Goal: Check status: Check status

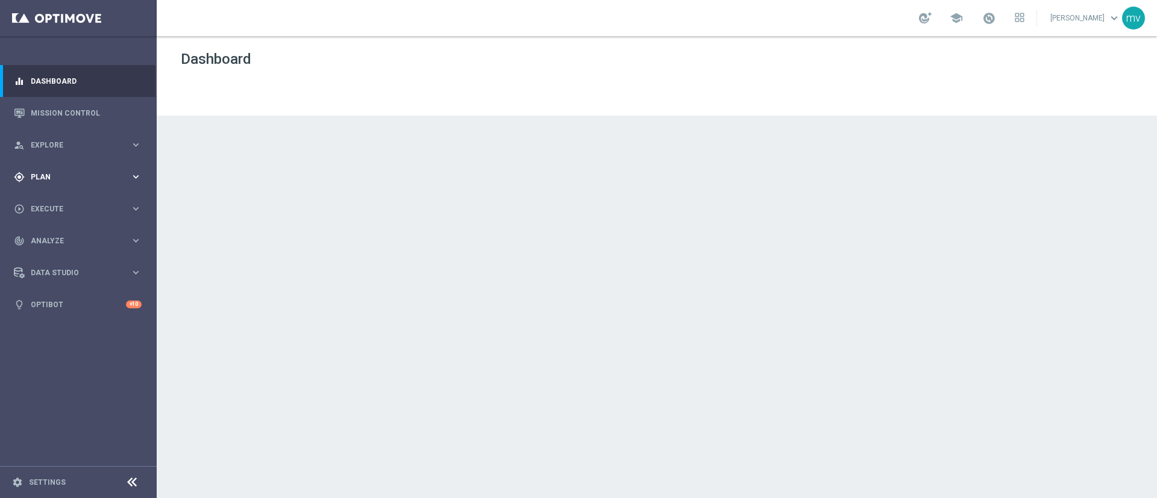
click at [93, 173] on div "gps_fixed Plan keyboard_arrow_right" at bounding box center [78, 177] width 156 height 32
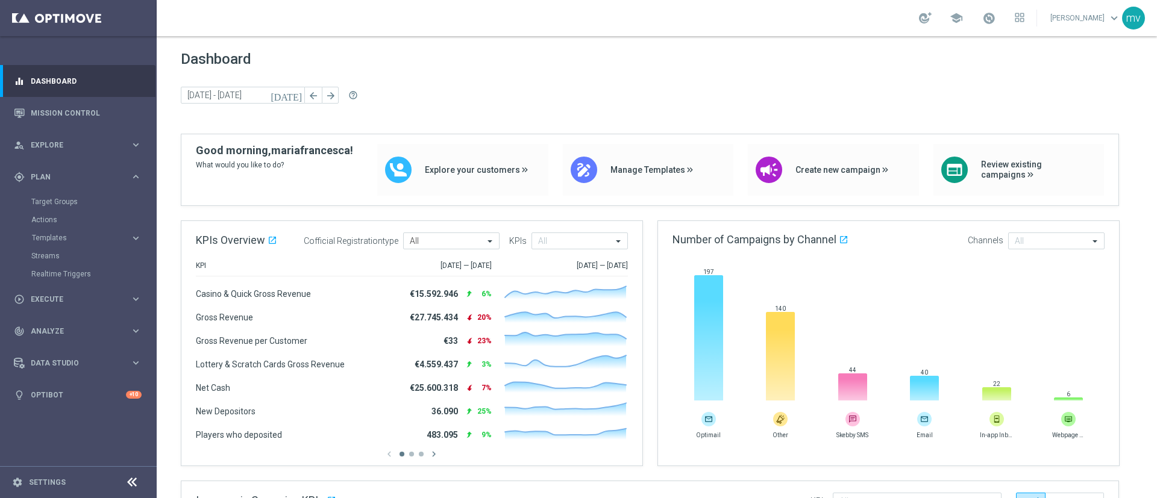
click at [64, 249] on div "Streams" at bounding box center [93, 256] width 124 height 18
click at [64, 250] on div "Streams" at bounding box center [93, 256] width 124 height 18
click at [58, 254] on link "Streams" at bounding box center [78, 256] width 94 height 10
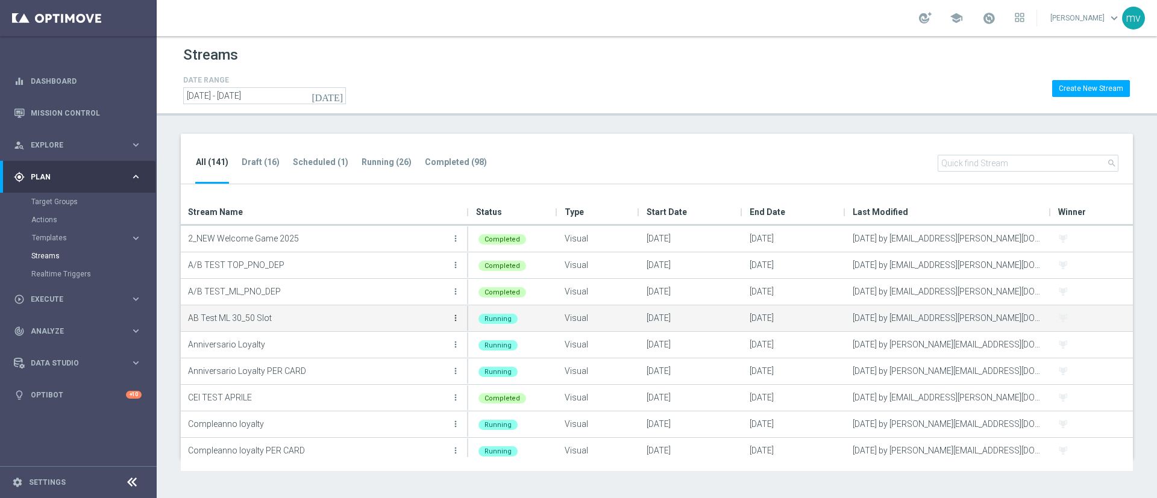
click at [455, 319] on icon "more_vert" at bounding box center [456, 318] width 10 height 10
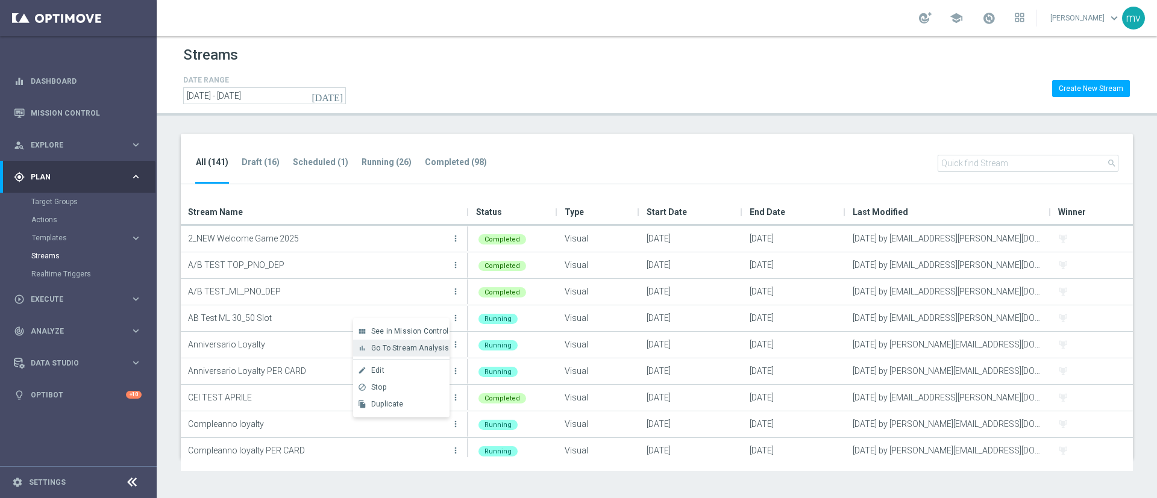
click at [421, 347] on span "Go To Stream Analysis" at bounding box center [410, 348] width 78 height 8
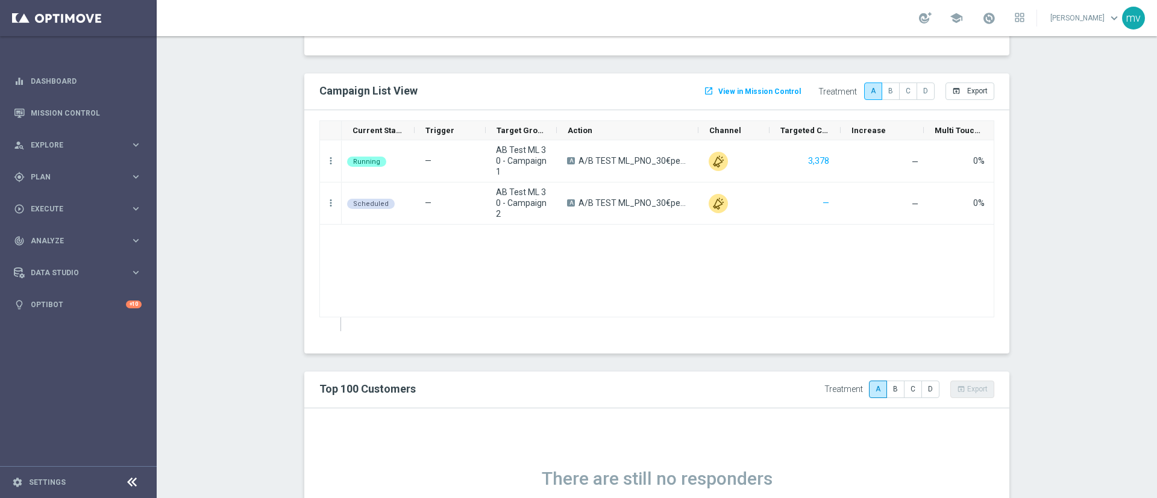
scroll to position [940, 0]
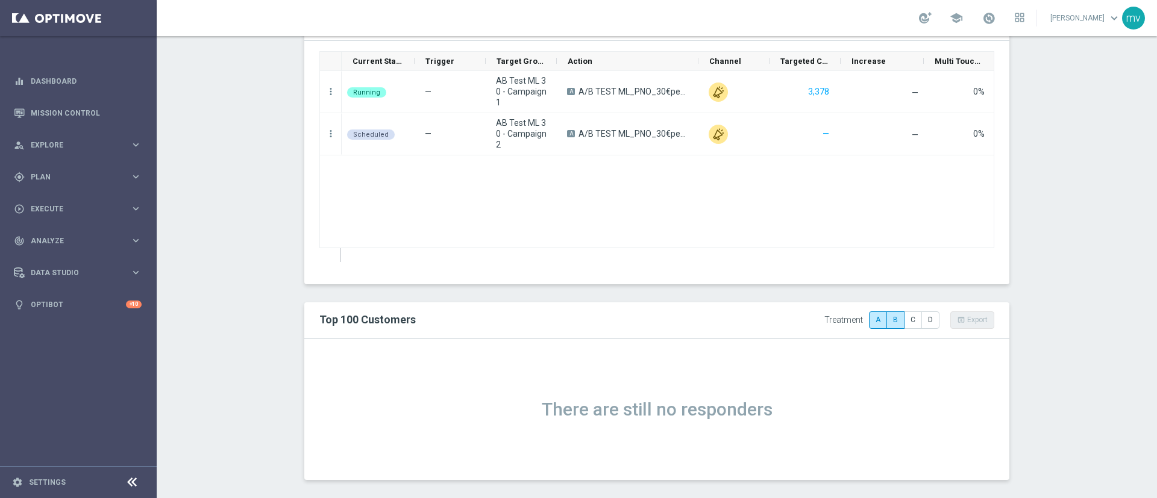
click at [887, 318] on button "B" at bounding box center [896, 320] width 18 height 17
click at [872, 316] on button "A" at bounding box center [878, 320] width 18 height 17
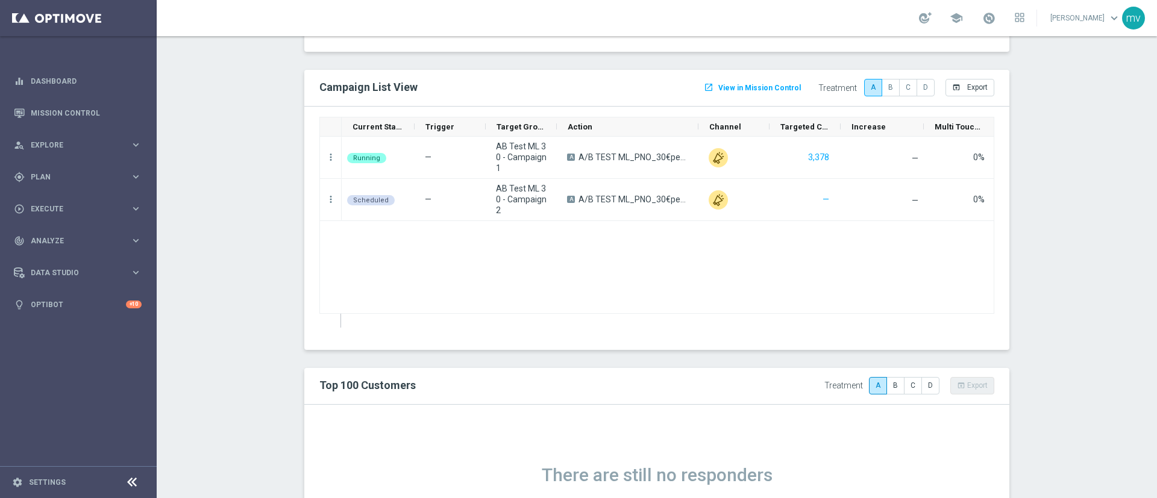
scroll to position [759, 0]
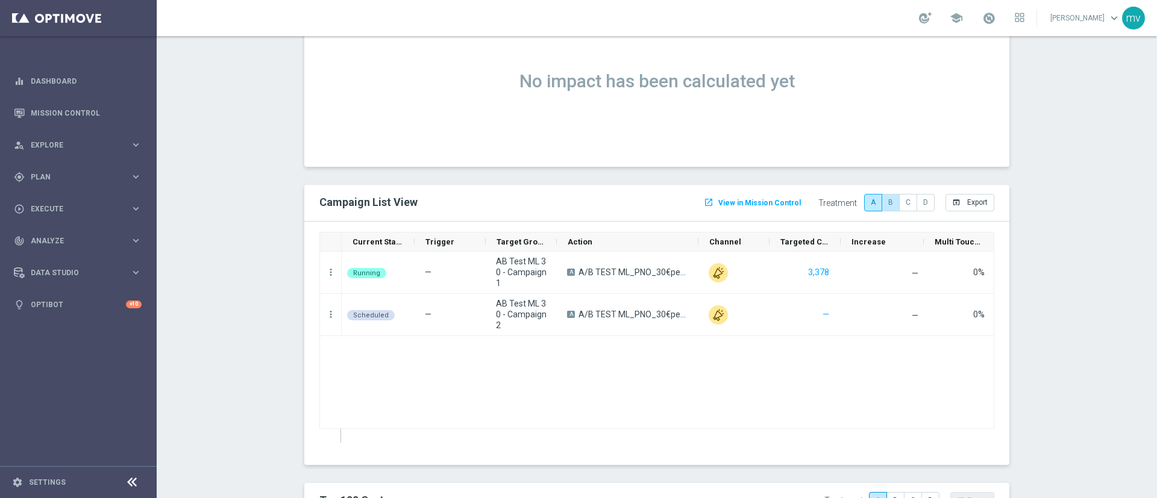
click at [883, 204] on label "B" at bounding box center [891, 202] width 18 height 17
click at [870, 200] on label "A" at bounding box center [873, 202] width 18 height 17
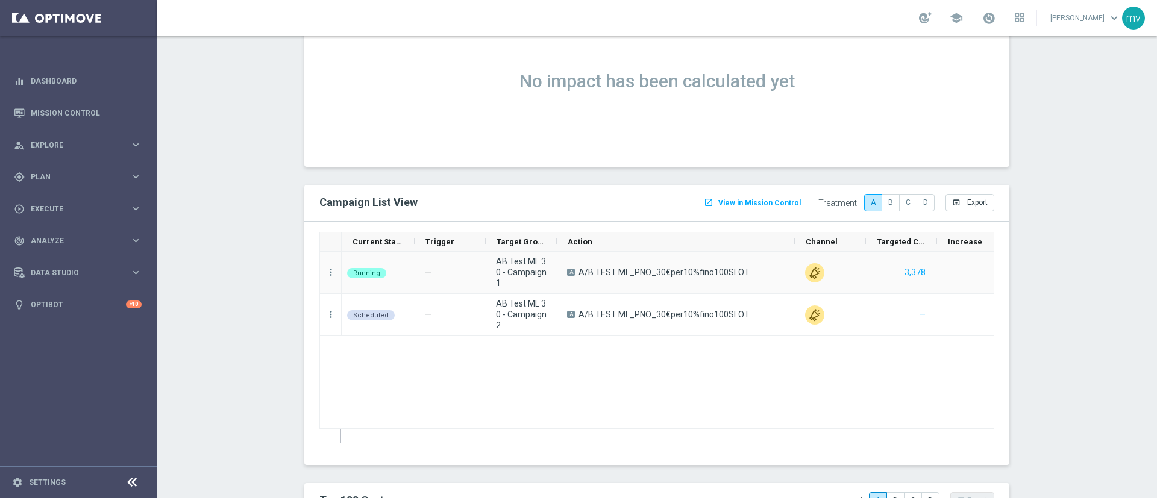
drag, startPoint x: 689, startPoint y: 240, endPoint x: 785, endPoint y: 264, distance: 99.3
click at [785, 264] on div "Current Status Trigger Target Group" at bounding box center [656, 337] width 675 height 211
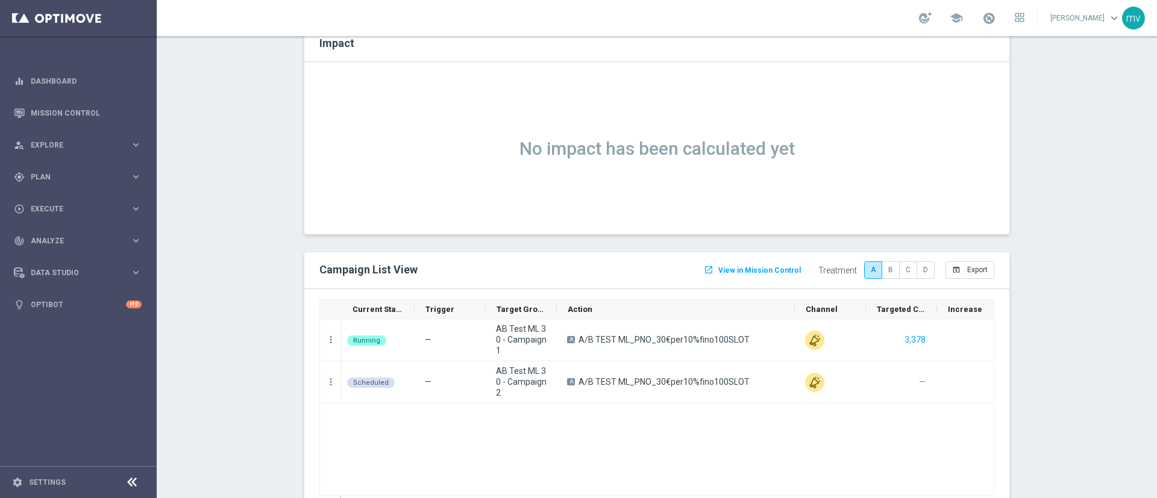
scroll to position [669, 0]
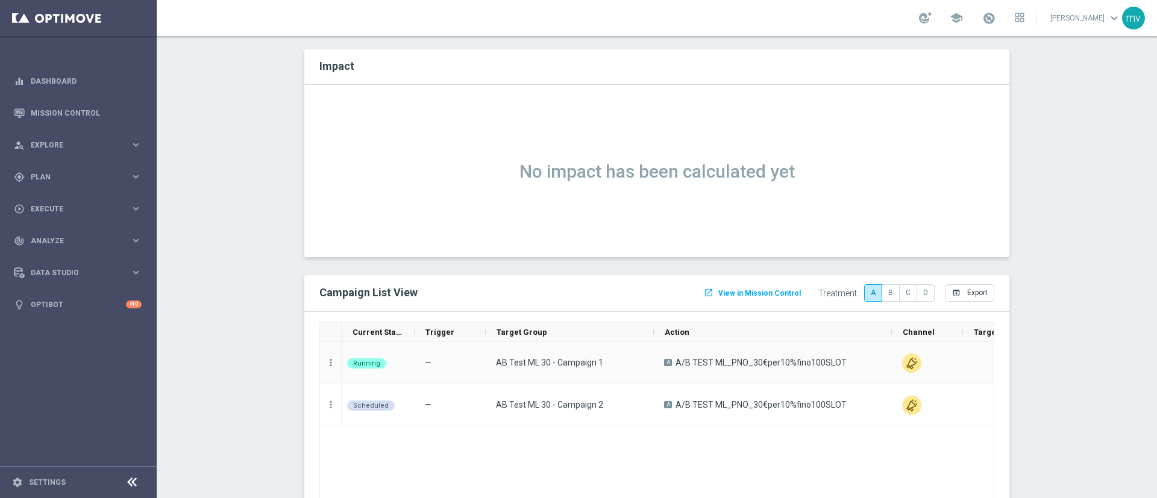
drag, startPoint x: 547, startPoint y: 333, endPoint x: 644, endPoint y: 342, distance: 97.5
click at [644, 342] on div "Current Status Trigger Target Group" at bounding box center [656, 427] width 675 height 211
click at [60, 107] on link "Mission Control" at bounding box center [86, 113] width 111 height 32
click at [72, 116] on link "Mission Control" at bounding box center [86, 113] width 111 height 32
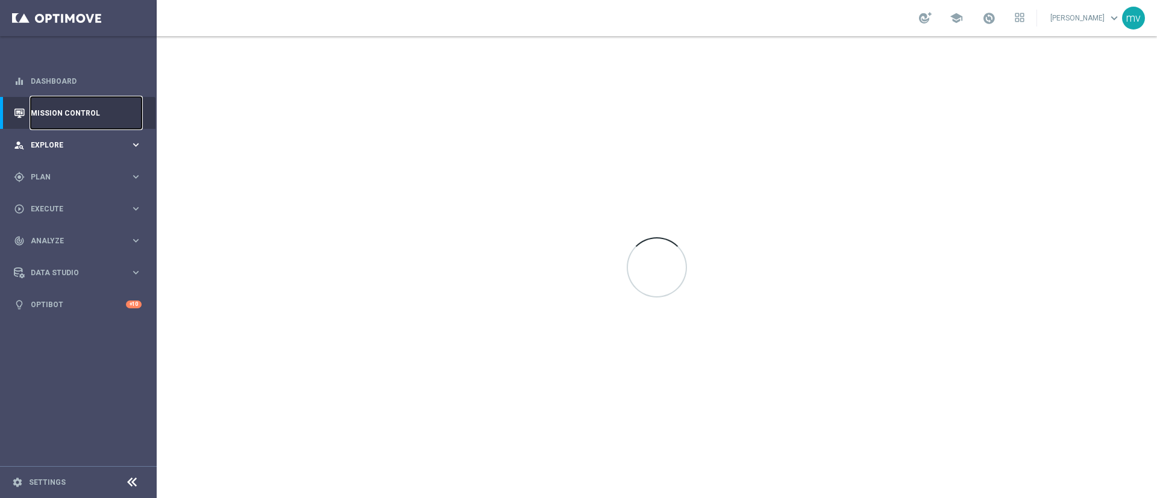
scroll to position [0, 0]
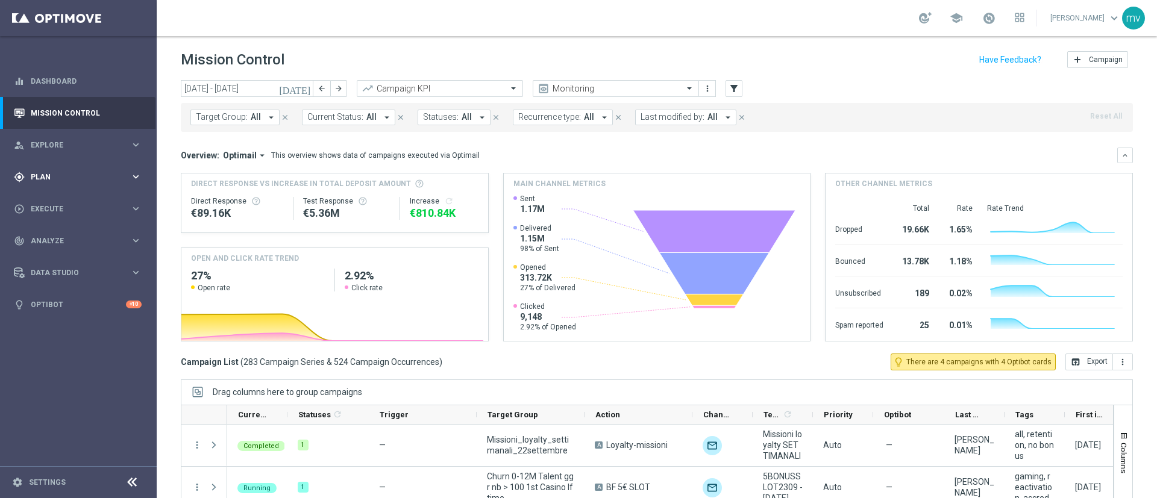
click at [93, 180] on div "gps_fixed Plan" at bounding box center [72, 177] width 116 height 11
click at [66, 259] on link "Streams" at bounding box center [78, 256] width 94 height 10
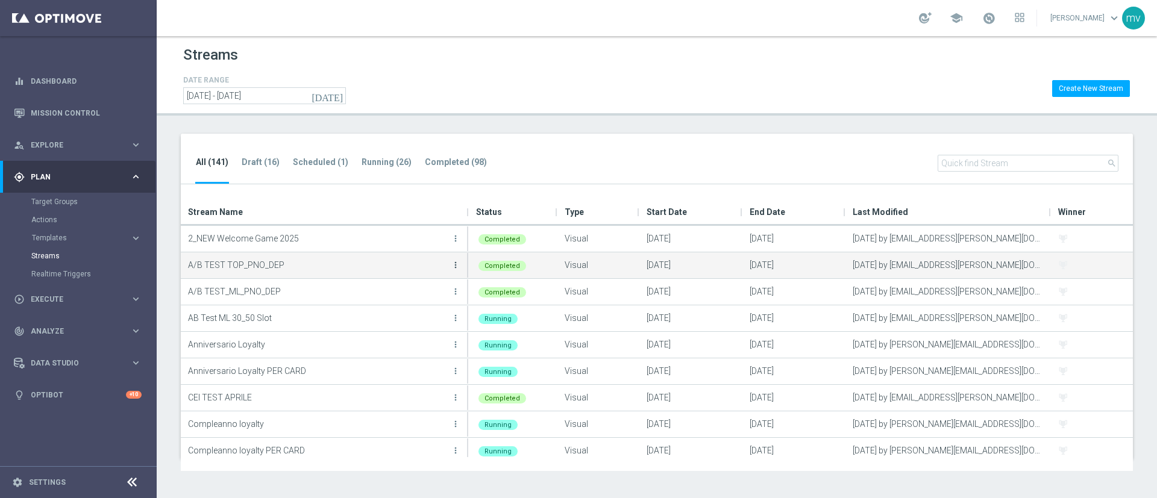
click at [453, 265] on icon "more_vert" at bounding box center [456, 265] width 10 height 10
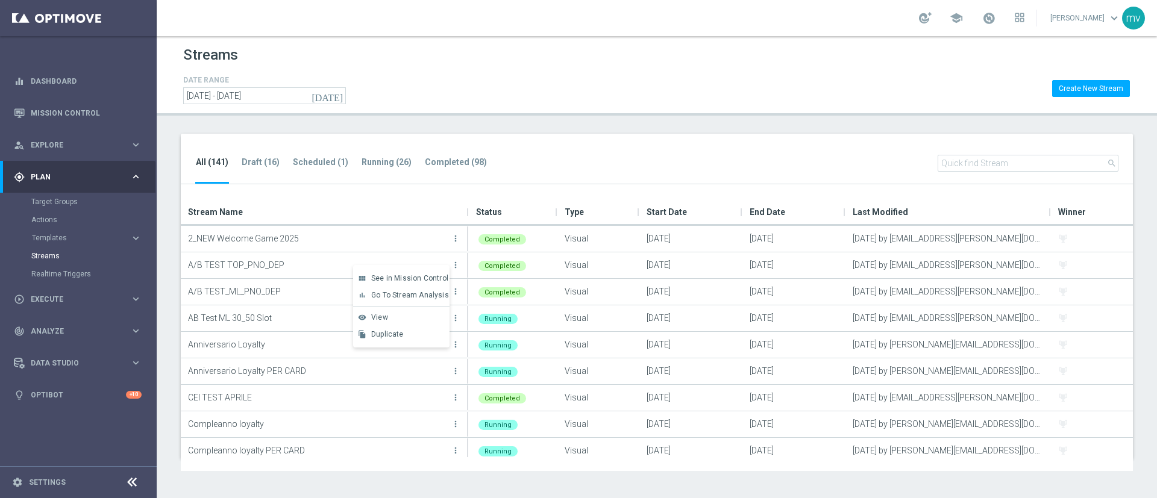
drag, startPoint x: 541, startPoint y: 148, endPoint x: 545, endPoint y: 165, distance: 17.4
click at [542, 148] on div "All (141) Draft (16) Scheduled (1) Running (26) Completed (98) search" at bounding box center [657, 159] width 952 height 51
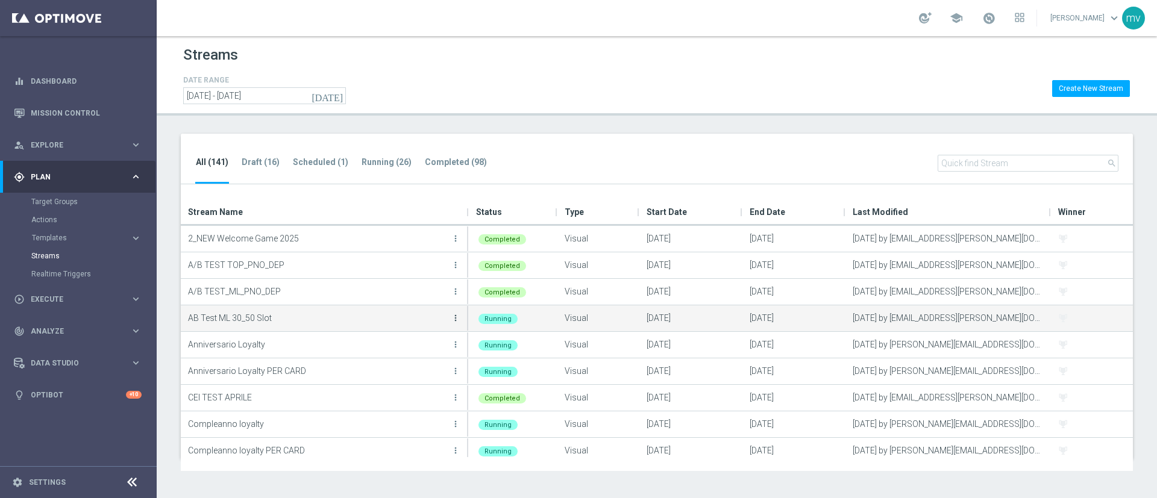
click at [452, 318] on icon "more_vert" at bounding box center [456, 318] width 10 height 10
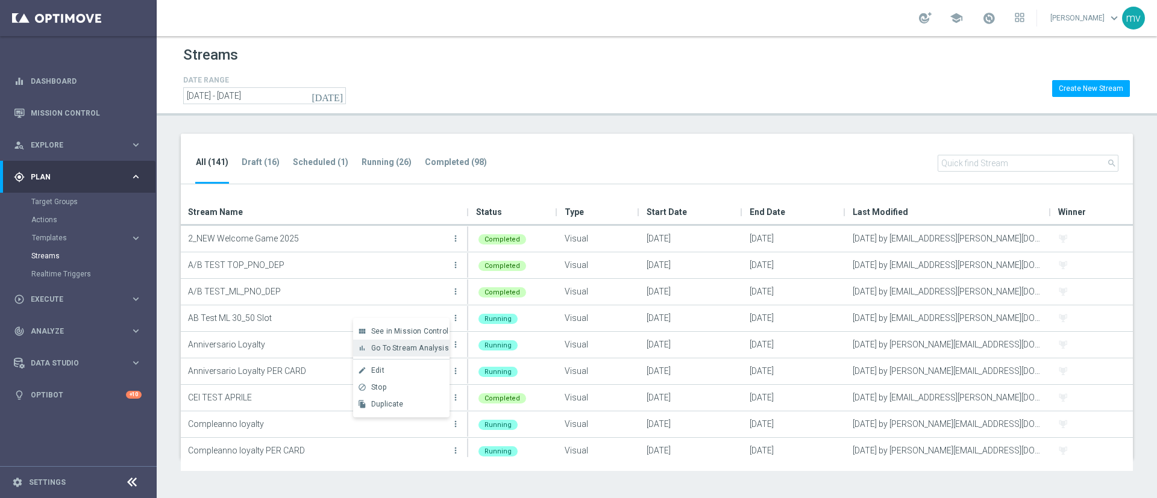
click at [432, 349] on span "Go To Stream Analysis" at bounding box center [410, 348] width 78 height 8
drag, startPoint x: 52, startPoint y: 110, endPoint x: 93, endPoint y: 125, distance: 42.9
click at [54, 110] on link "Mission Control" at bounding box center [86, 113] width 111 height 32
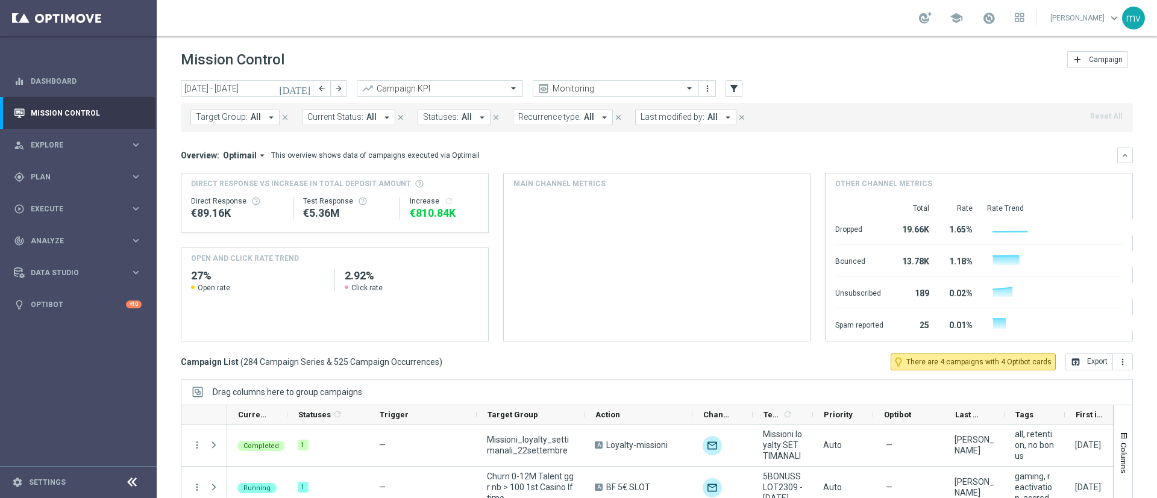
click at [308, 89] on icon "[DATE]" at bounding box center [295, 88] width 33 height 11
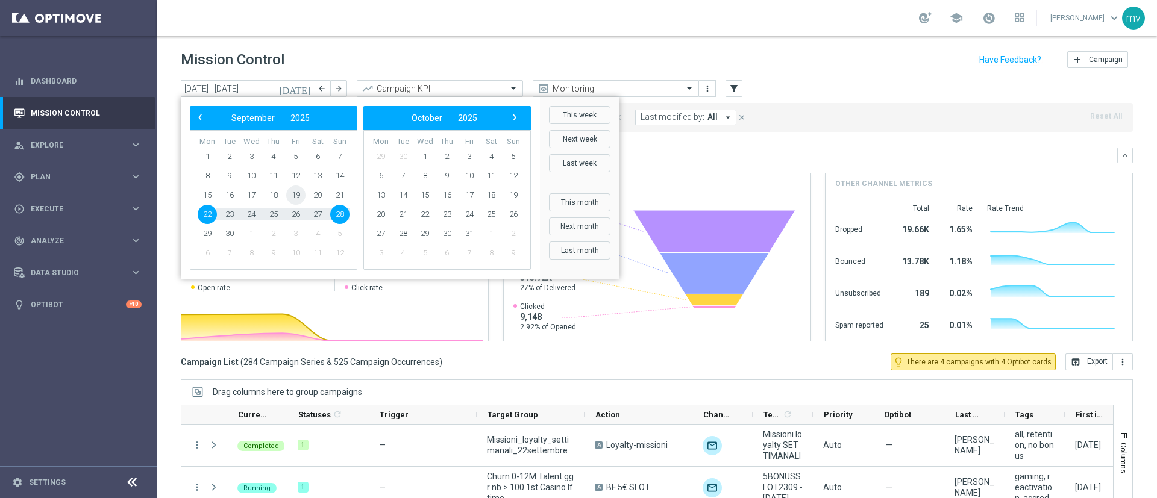
click at [298, 192] on span "19" at bounding box center [295, 195] width 19 height 19
type input "19 Sep 2025 - 19 Sep 2025"
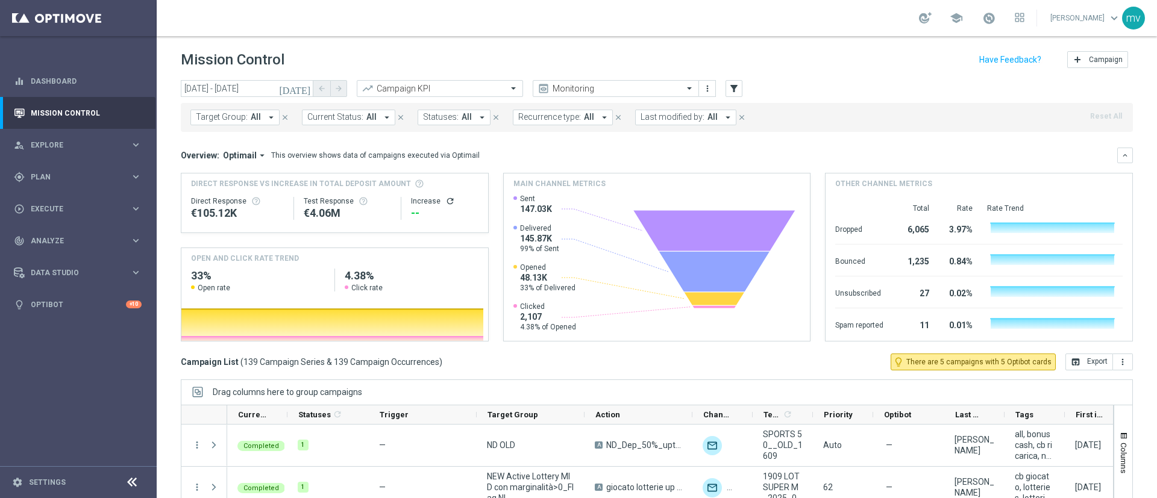
click at [724, 118] on icon "arrow_drop_down" at bounding box center [728, 117] width 11 height 11
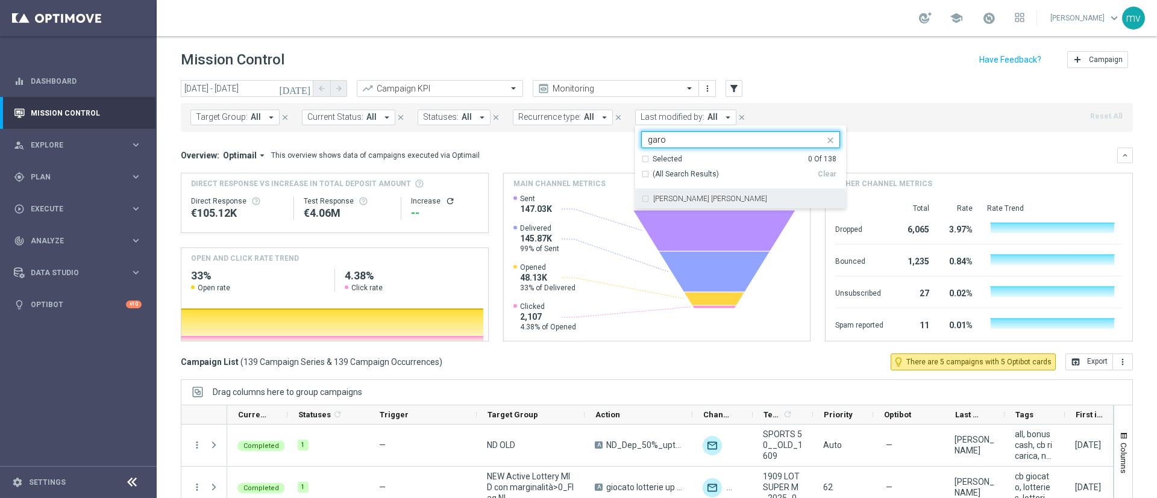
click at [694, 197] on label "Maria Grazia Garofalo" at bounding box center [710, 198] width 114 height 7
type input "garo"
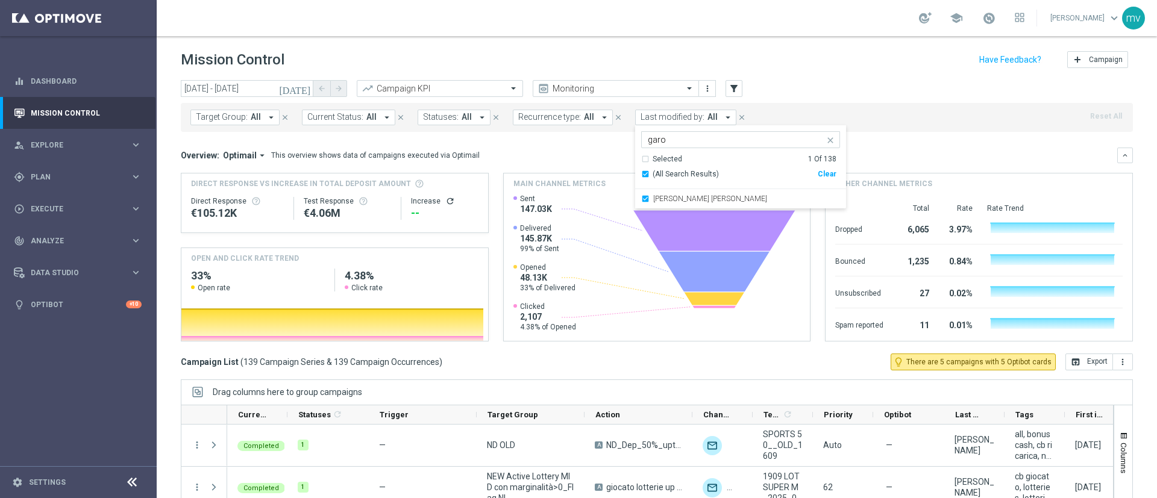
drag, startPoint x: 887, startPoint y: 139, endPoint x: 754, endPoint y: 230, distance: 160.8
click at [887, 139] on mini-dashboard "Overview: Optimail arrow_drop_down This overview shows data of campaigns execut…" at bounding box center [657, 243] width 952 height 222
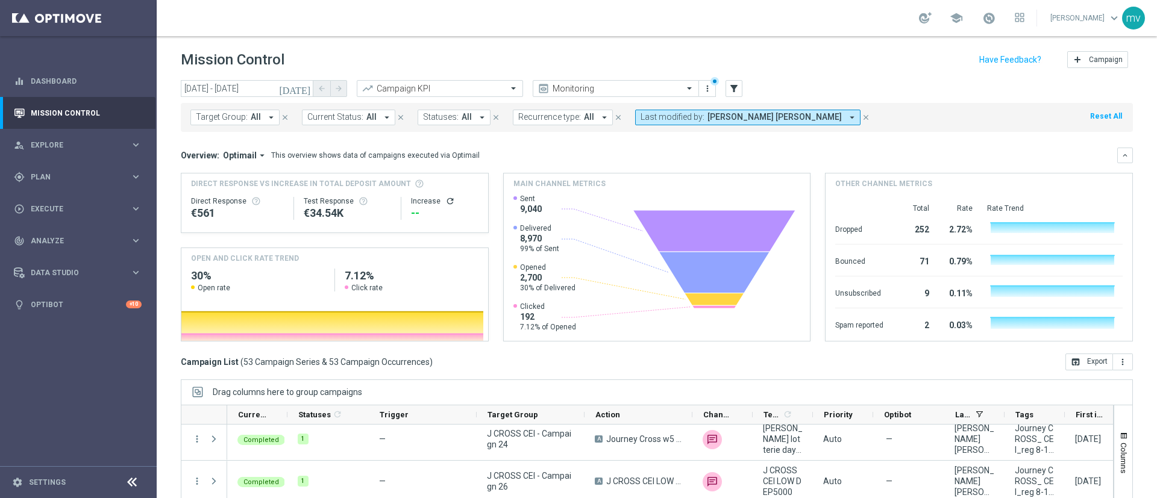
click at [267, 112] on icon "arrow_drop_down" at bounding box center [271, 117] width 11 height 11
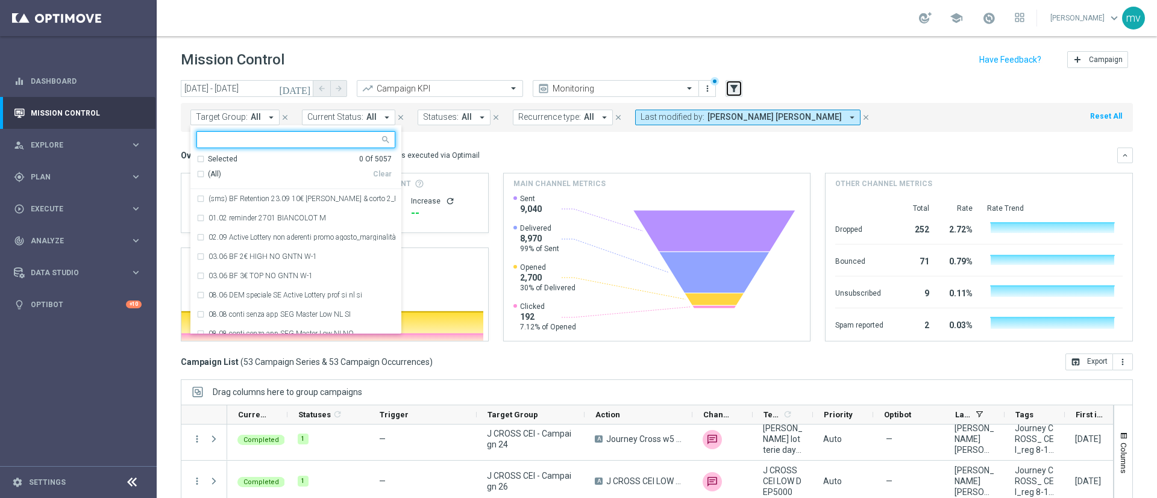
click at [732, 87] on icon "filter_alt" at bounding box center [734, 88] width 11 height 11
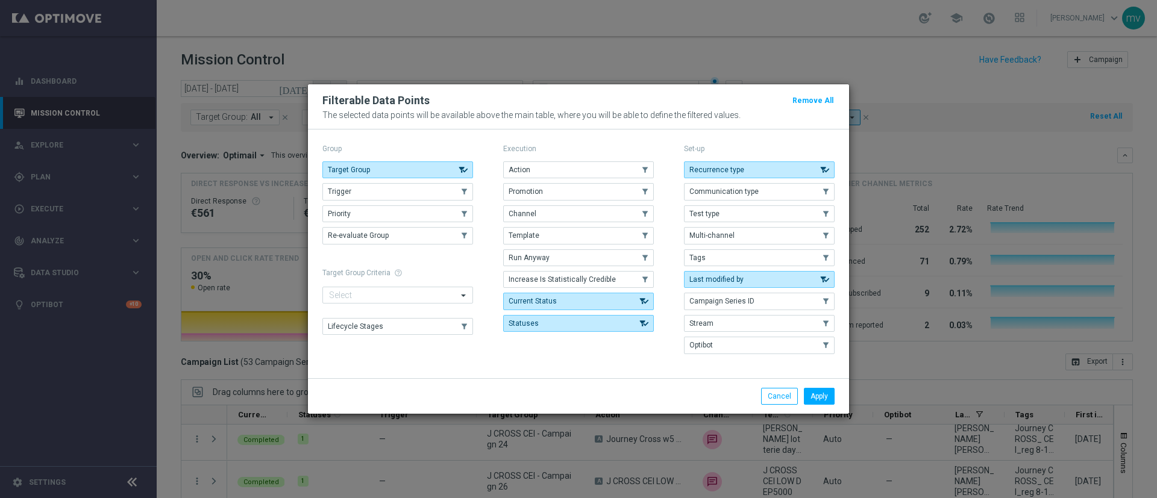
click at [534, 180] on div "Action .cls-1{fill:none;} .cls-1{fill:none;} Promotion .cls-1{fill:none;} .cls-…" at bounding box center [578, 247] width 151 height 171
click at [568, 192] on button "Promotion" at bounding box center [578, 191] width 151 height 17
click at [825, 395] on button "Apply" at bounding box center [819, 396] width 31 height 17
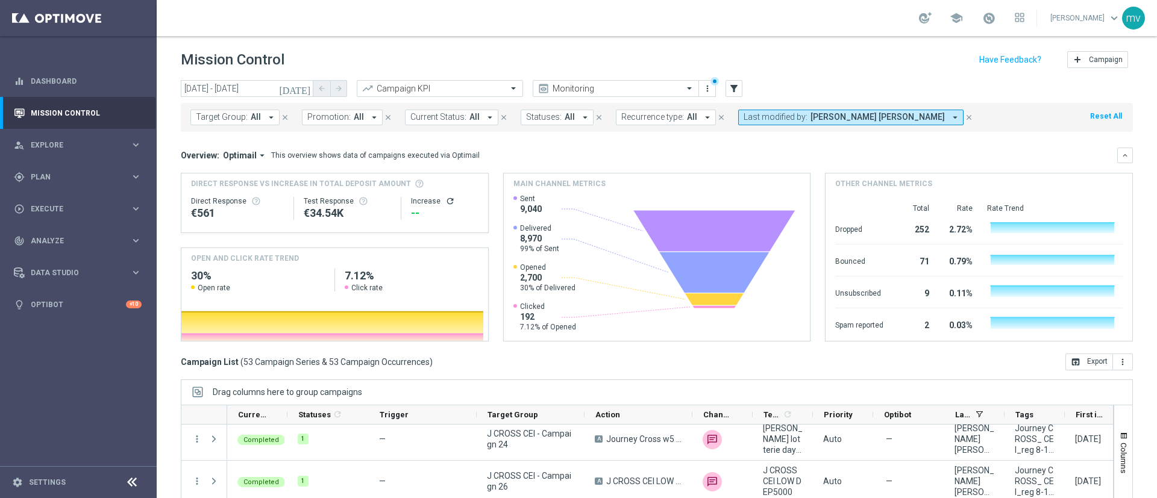
click at [370, 113] on icon "arrow_drop_down" at bounding box center [374, 117] width 11 height 11
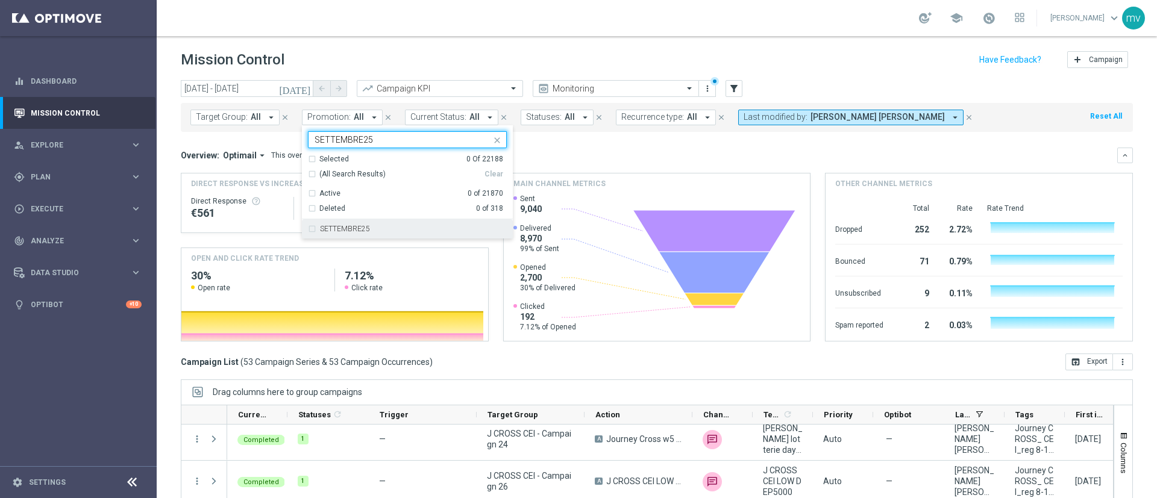
click at [312, 227] on div "SETTEMBRE25" at bounding box center [407, 228] width 199 height 19
type input "SETTEMBRE25"
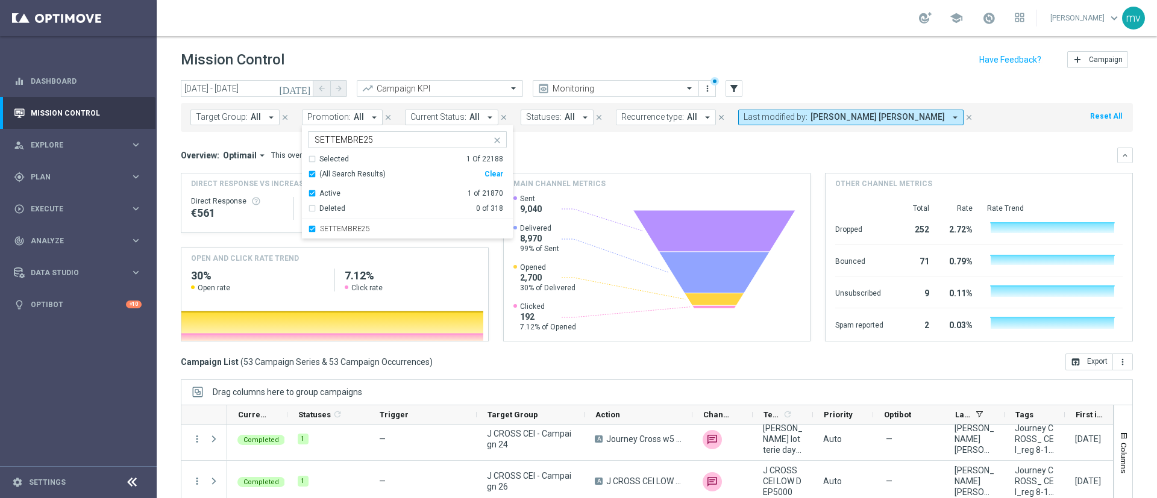
click at [608, 145] on mini-dashboard "Overview: Optimail arrow_drop_down This overview shows data of campaigns execut…" at bounding box center [657, 243] width 952 height 222
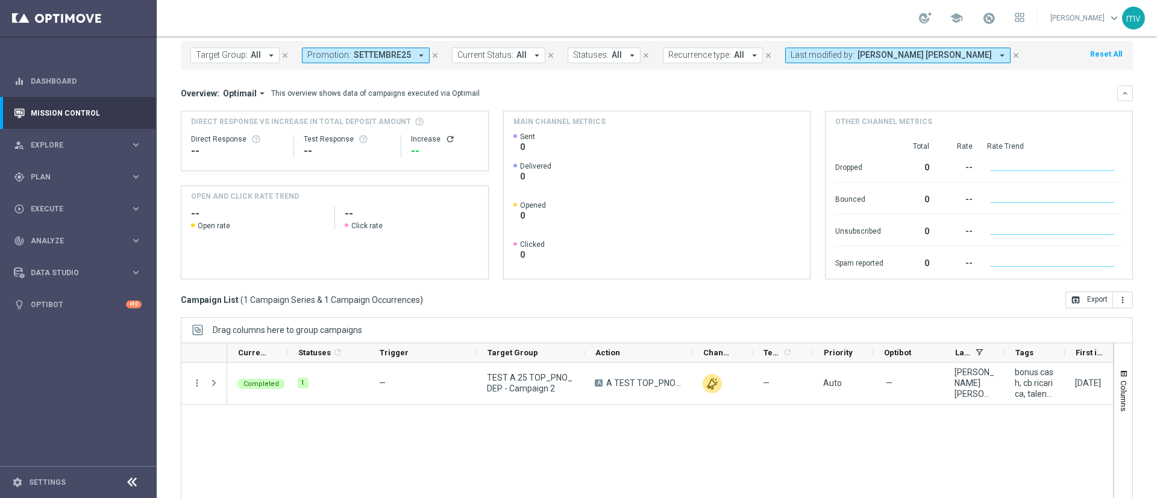
scroll to position [90, 0]
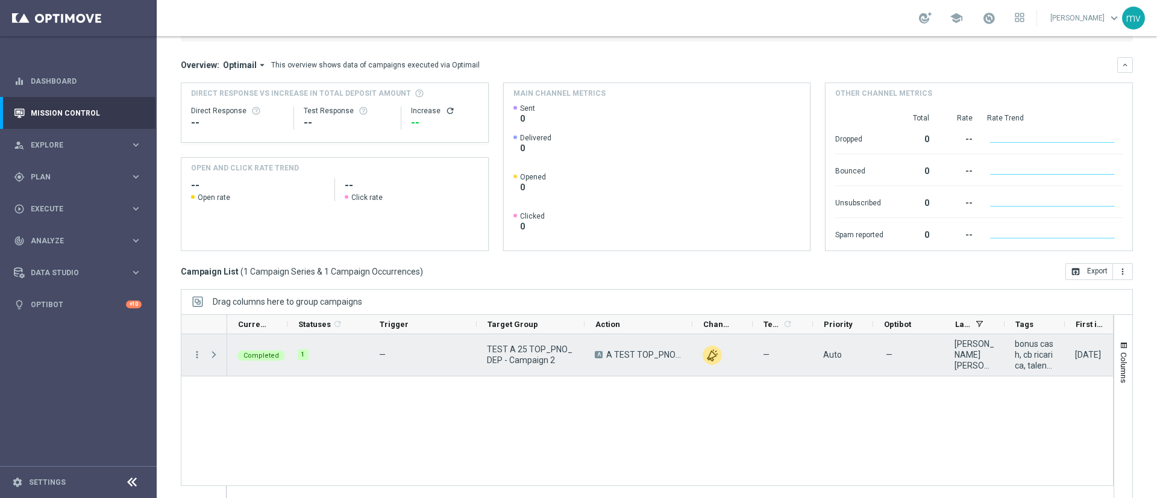
click at [215, 356] on span at bounding box center [214, 355] width 11 height 10
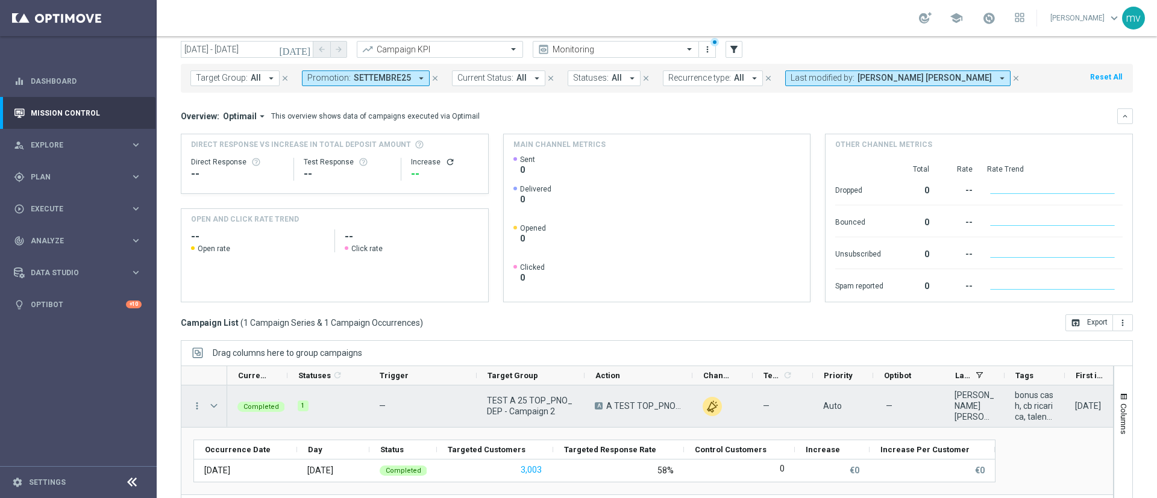
scroll to position [0, 0]
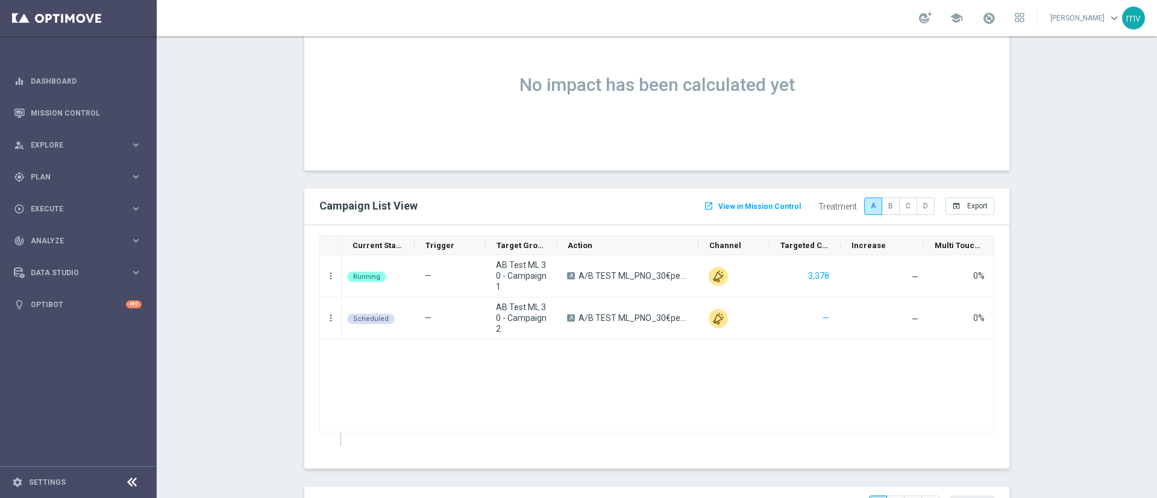
scroll to position [759, 0]
